Goal: Task Accomplishment & Management: Use online tool/utility

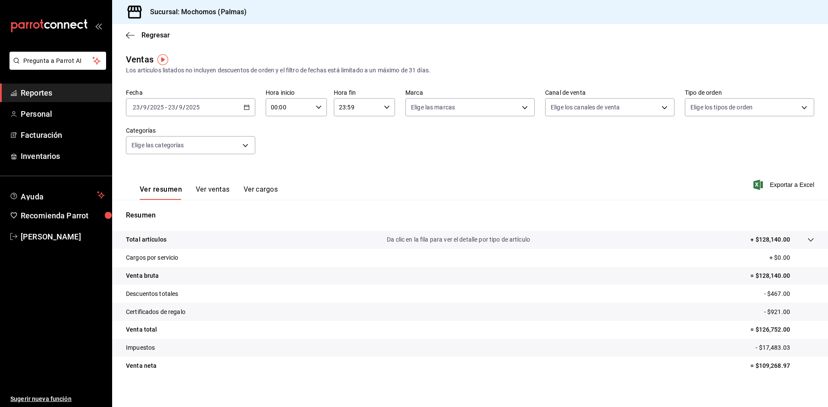
click at [791, 156] on div "Fecha [DATE] [DATE] - [DATE] [DATE] Hora inicio 00:00 Hora inicio Hora fin 23:5…" at bounding box center [470, 127] width 688 height 76
click at [244, 110] on \(Stroke\) "button" at bounding box center [246, 107] width 5 height 5
click at [153, 213] on span "Rango de fechas" at bounding box center [166, 211] width 67 height 9
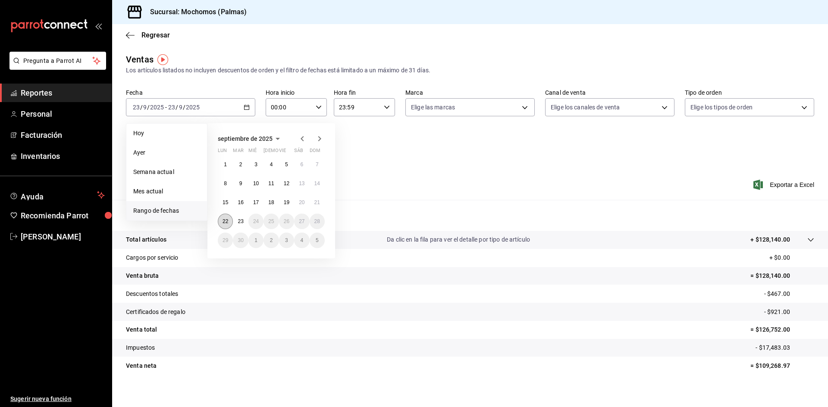
click at [227, 224] on abbr "22" at bounding box center [225, 222] width 6 height 6
click at [237, 223] on button "23" at bounding box center [240, 222] width 15 height 16
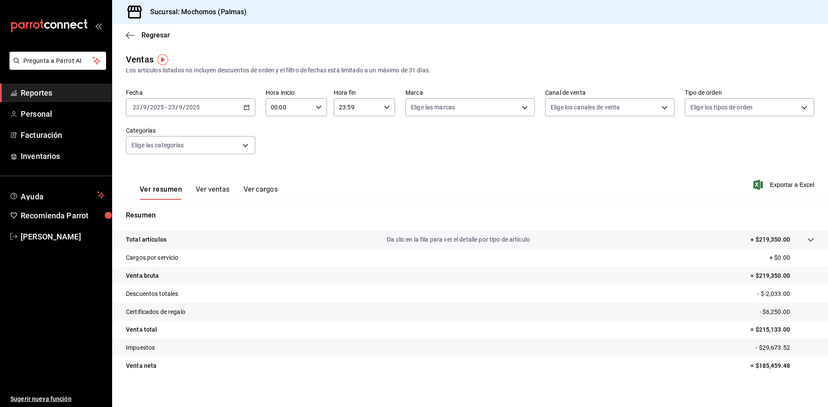
click at [319, 108] on icon "button" at bounding box center [319, 107] width 6 height 6
click at [285, 149] on span "05" at bounding box center [279, 146] width 17 height 7
type input "05:00"
click at [531, 150] on div at bounding box center [414, 203] width 828 height 407
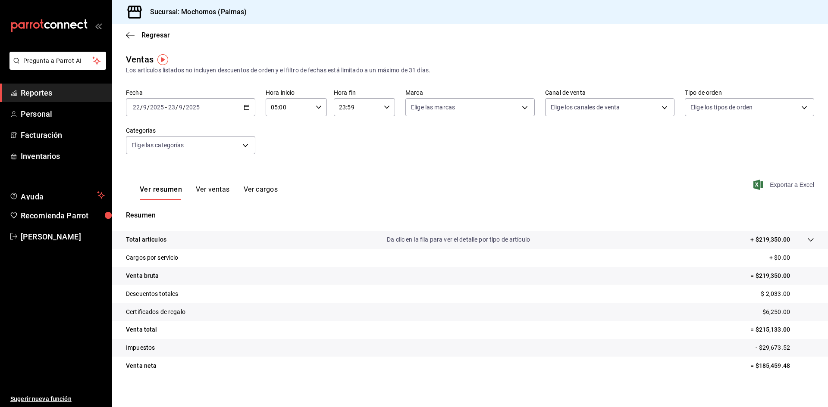
click at [775, 187] on span "Exportar a Excel" at bounding box center [784, 185] width 59 height 10
